Goal: Task Accomplishment & Management: Use online tool/utility

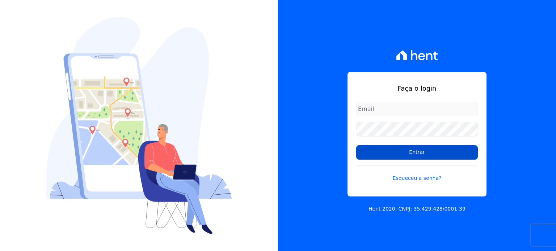
type input "rafaeloliveira@construtoravitale.com.br"
click at [390, 151] on input "Entrar" at bounding box center [417, 152] width 122 height 14
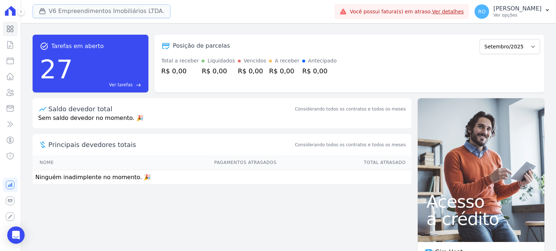
click at [122, 10] on button "V6 Empreendimentos Imobiliários LTDA." at bounding box center [102, 11] width 138 height 14
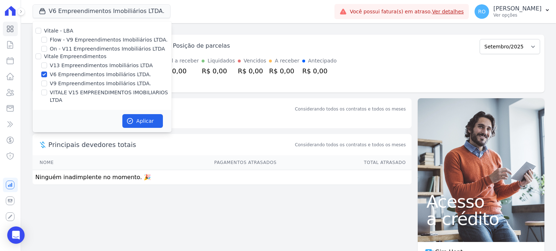
click at [59, 65] on label "V13 Empreendimentos Imobiliários LTDA" at bounding box center [101, 66] width 103 height 8
click at [47, 65] on input "V13 Empreendimentos Imobiliários LTDA" at bounding box center [44, 66] width 6 height 6
checkbox input "true"
click at [55, 73] on label "V6 Empreendimentos Imobiliários LTDA." at bounding box center [100, 75] width 101 height 8
click at [47, 73] on input "V6 Empreendimentos Imobiliários LTDA." at bounding box center [44, 75] width 6 height 6
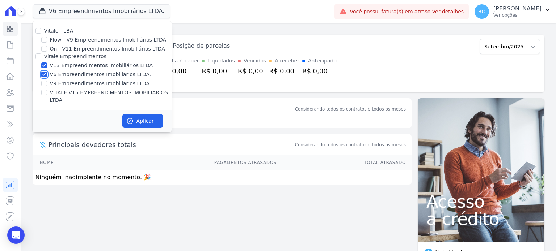
checkbox input "false"
click at [58, 86] on label "V9 Empreendimentos Imobiliários LTDA." at bounding box center [100, 84] width 101 height 8
click at [47, 86] on input "V9 Empreendimentos Imobiliários LTDA." at bounding box center [44, 84] width 6 height 6
click at [58, 82] on label "V9 Empreendimentos Imobiliários LTDA." at bounding box center [100, 84] width 101 height 8
click at [47, 82] on input "V9 Empreendimentos Imobiliários LTDA." at bounding box center [44, 84] width 6 height 6
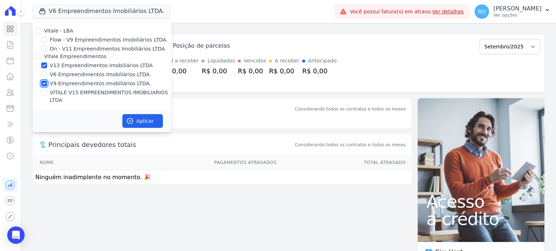
checkbox input "false"
click at [56, 89] on label "VITALE V15 EMPREENDIMENTOS IMOBILIARIOS LTDA" at bounding box center [111, 96] width 122 height 15
click at [47, 90] on input "VITALE V15 EMPREENDIMENTOS IMOBILIARIOS LTDA" at bounding box center [44, 93] width 6 height 6
checkbox input "true"
click at [128, 119] on icon "button" at bounding box center [129, 121] width 5 height 5
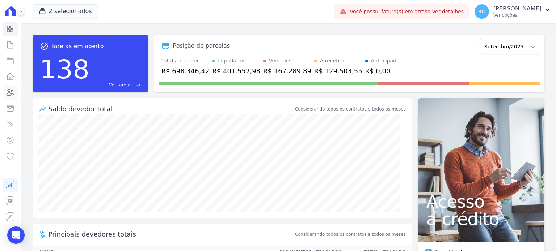
click at [13, 93] on icon at bounding box center [10, 92] width 9 height 9
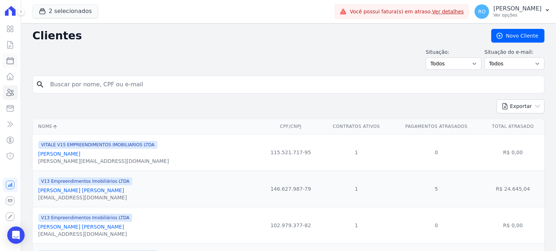
click at [9, 58] on icon at bounding box center [10, 61] width 7 height 7
select select
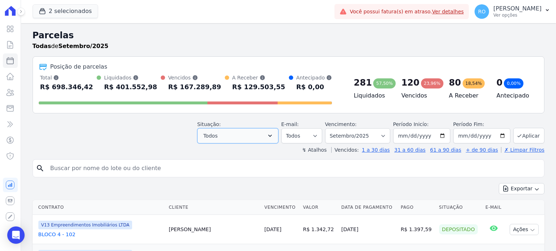
click at [274, 139] on icon "button" at bounding box center [269, 135] width 7 height 7
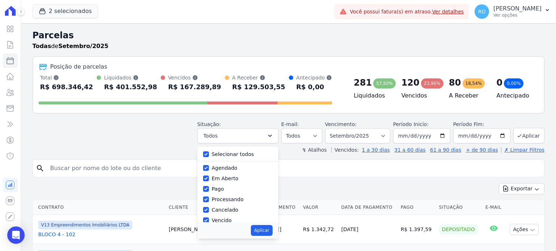
click at [241, 158] on div "Selecionar todos" at bounding box center [233, 155] width 42 height 8
click at [234, 154] on label "Selecionar todos" at bounding box center [233, 155] width 42 height 6
click at [209, 154] on input "Selecionar todos" at bounding box center [206, 155] width 6 height 6
checkbox input "false"
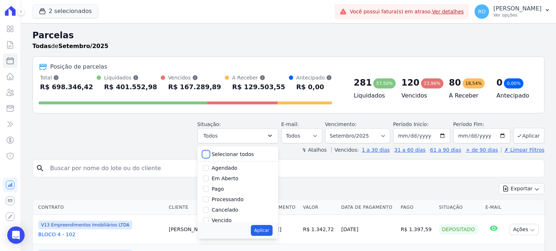
checkbox input "false"
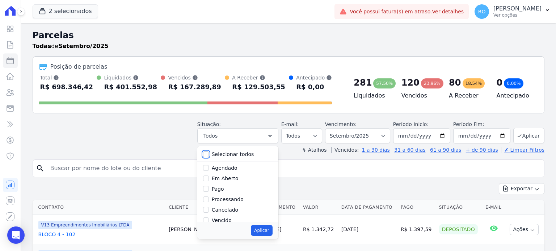
checkbox input "false"
click at [220, 191] on label "Pago" at bounding box center [218, 189] width 12 height 6
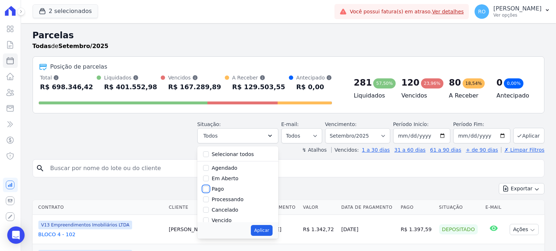
click at [209, 191] on input "Pago" at bounding box center [206, 189] width 6 height 6
checkbox input "true"
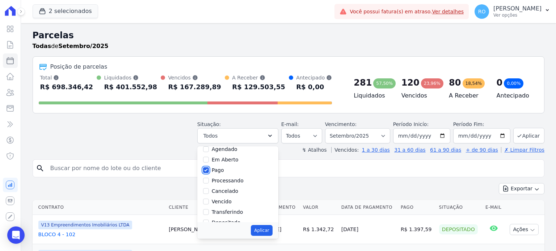
scroll to position [36, 0]
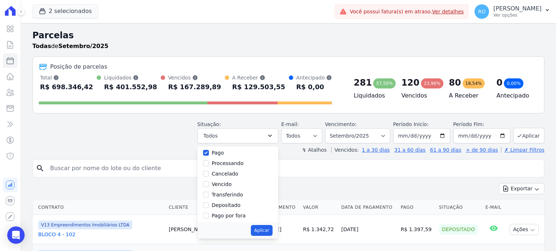
click at [227, 196] on label "Transferindo" at bounding box center [227, 195] width 31 height 6
click at [209, 196] on input "Transferindo" at bounding box center [206, 195] width 6 height 6
checkbox input "true"
click at [227, 205] on label "Depositado" at bounding box center [226, 206] width 29 height 6
click at [209, 205] on input "Depositado" at bounding box center [206, 206] width 6 height 6
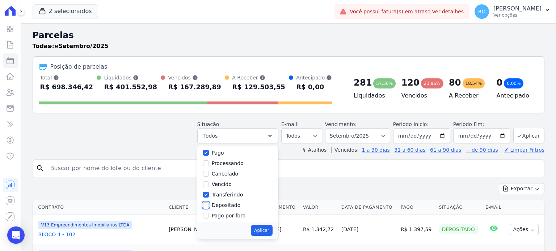
checkbox input "true"
click at [272, 229] on button "Aplicar" at bounding box center [261, 230] width 21 height 11
select select "paid"
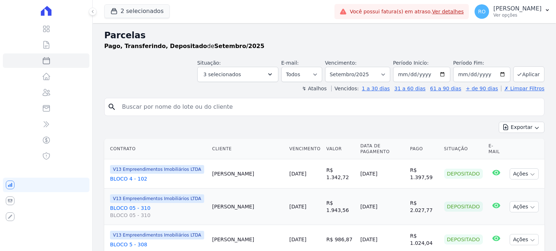
select select
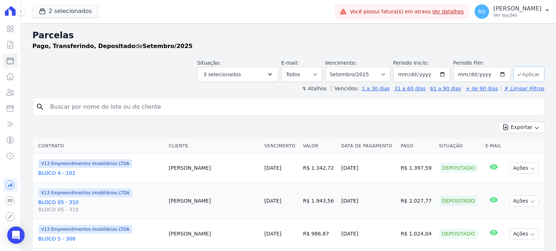
click at [520, 75] on button "Aplicar" at bounding box center [528, 75] width 31 height 16
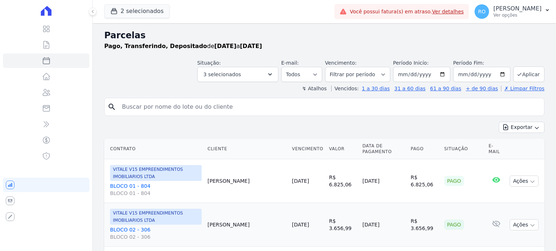
select select
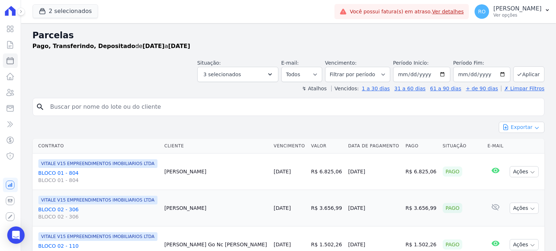
click at [523, 129] on button "Exportar" at bounding box center [522, 127] width 46 height 11
click at [512, 154] on span "Exportar CSV" at bounding box center [520, 156] width 38 height 7
click at [508, 18] on div "RO Rafael Oliveira Ver opções" at bounding box center [507, 11] width 67 height 14
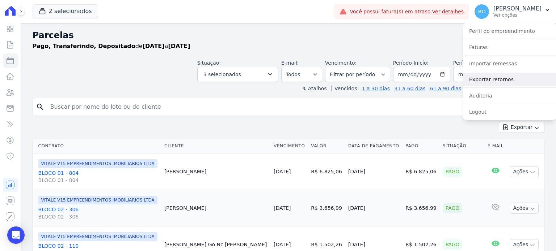
click at [504, 85] on link "Exportar retornos" at bounding box center [509, 79] width 93 height 13
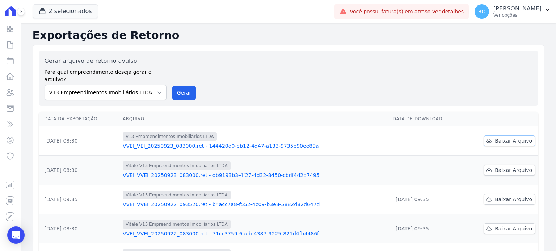
click at [505, 137] on span "Baixar Arquivo" at bounding box center [513, 140] width 37 height 7
click at [500, 167] on span "Baixar Arquivo" at bounding box center [513, 170] width 37 height 7
click at [180, 89] on button "Gerar" at bounding box center [184, 93] width 24 height 14
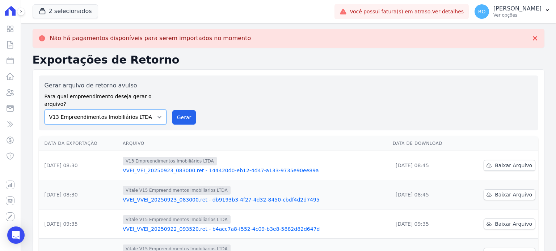
click at [154, 110] on select "Flow - V9 Empreendimentos Imobiliários LTDA. On - V11 Empreendimentos Imobiliár…" at bounding box center [106, 117] width 122 height 15
select select "43a01992-2921-4595-aa0d-28e05d992a61"
click at [45, 110] on select "Flow - V9 Empreendimentos Imobiliários LTDA. On - V11 Empreendimentos Imobiliár…" at bounding box center [106, 117] width 122 height 15
click at [182, 111] on button "Gerar" at bounding box center [184, 117] width 24 height 14
